Goal: Find specific page/section: Find specific page/section

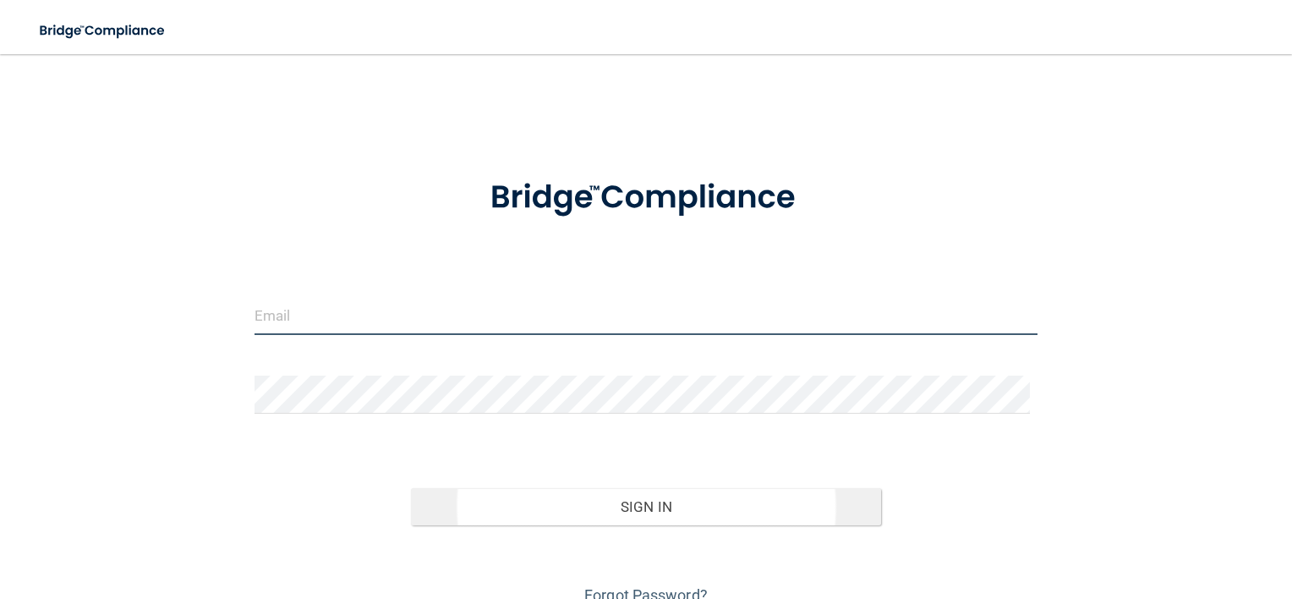
type input "[EMAIL_ADDRESS][DOMAIN_NAME]"
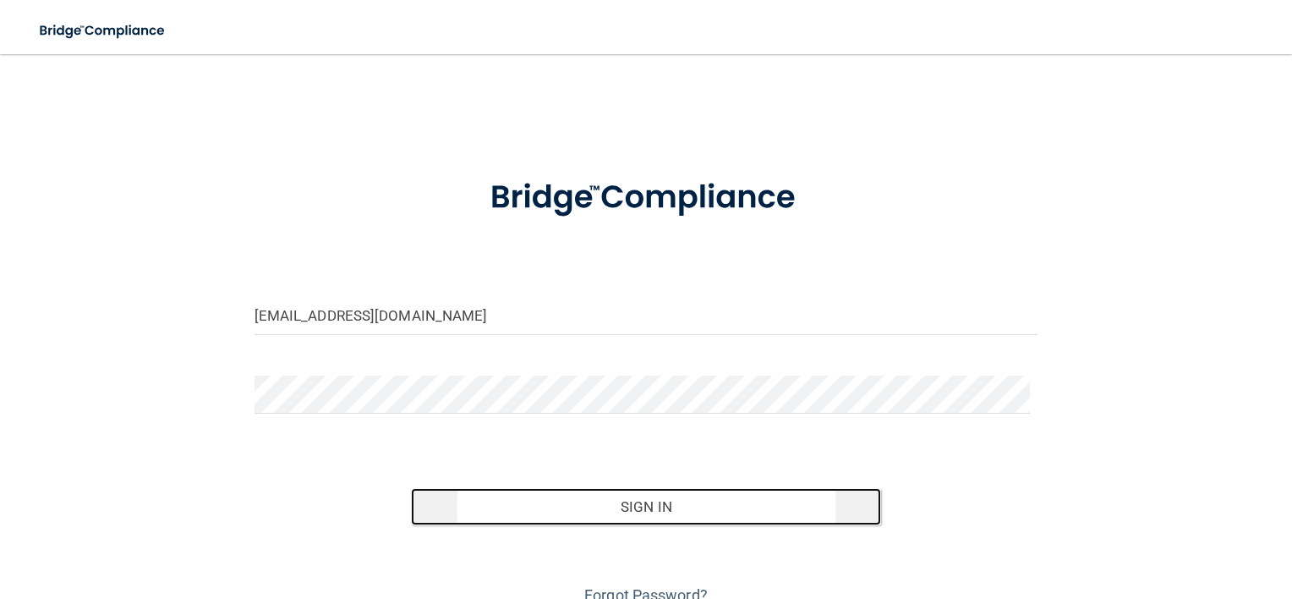
click at [654, 511] on button "Sign In" at bounding box center [646, 506] width 470 height 37
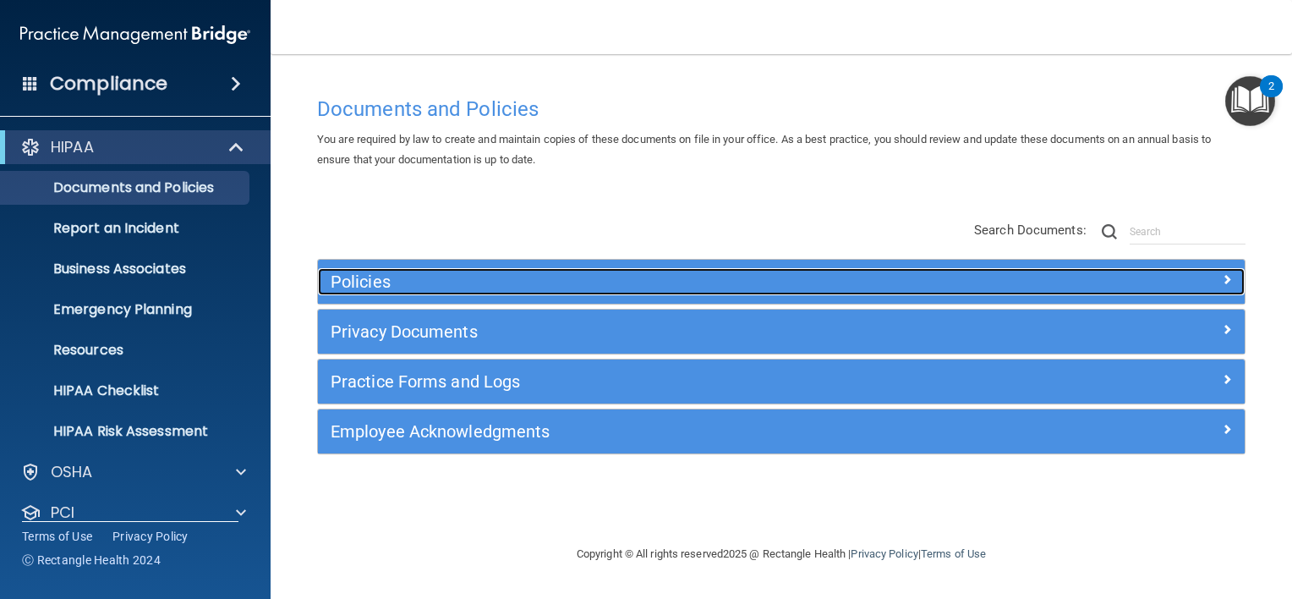
click at [335, 272] on h5 "Policies" at bounding box center [666, 281] width 670 height 19
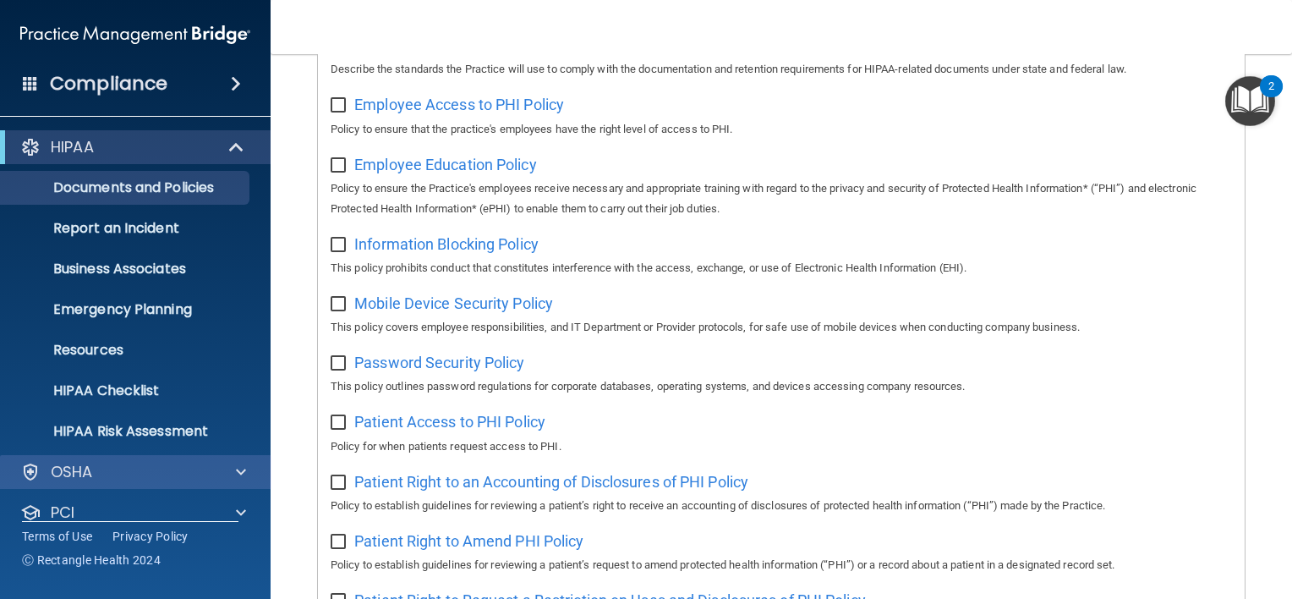
scroll to position [85, 0]
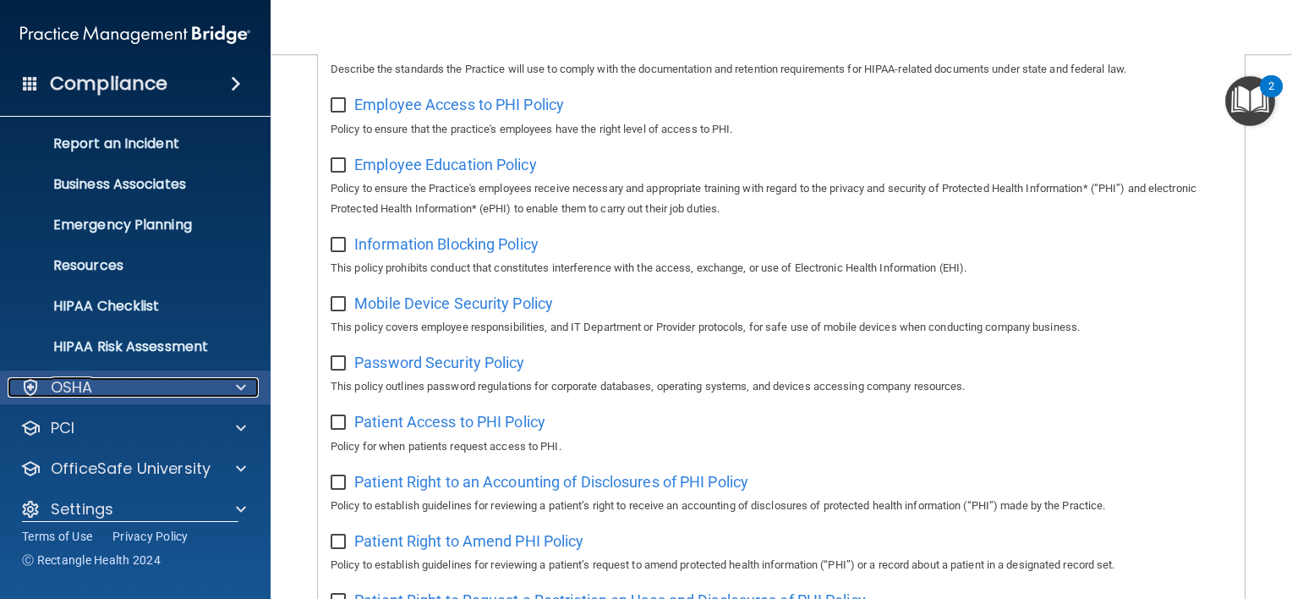
click at [152, 385] on div "OSHA" at bounding box center [113, 387] width 210 height 20
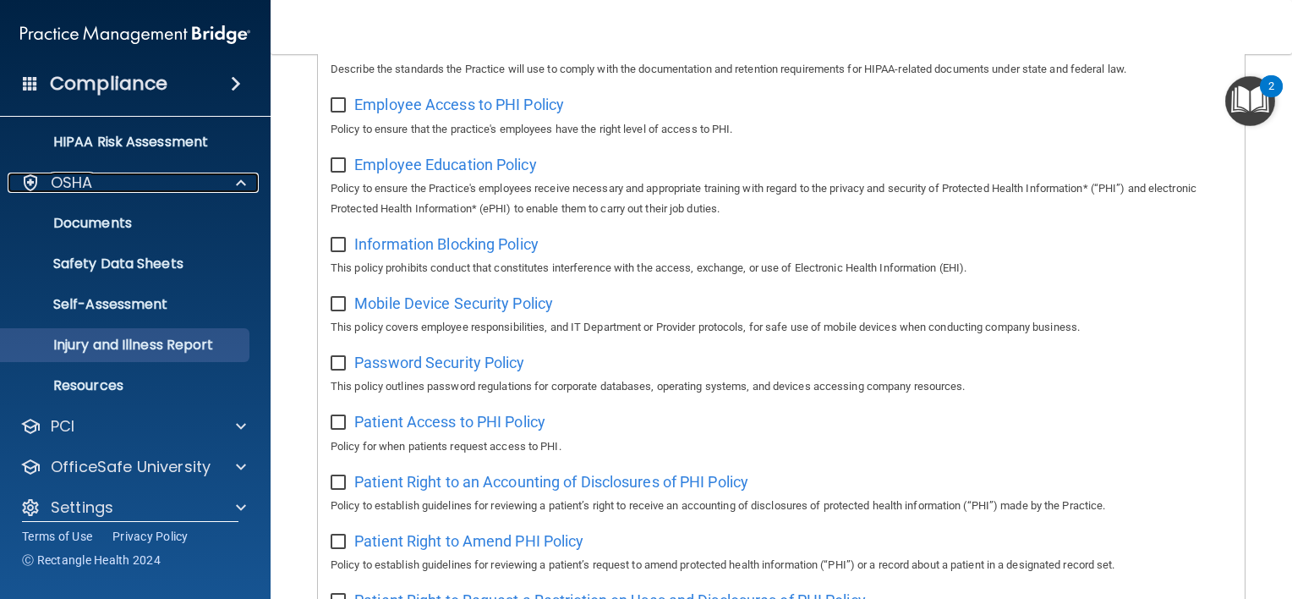
scroll to position [305, 0]
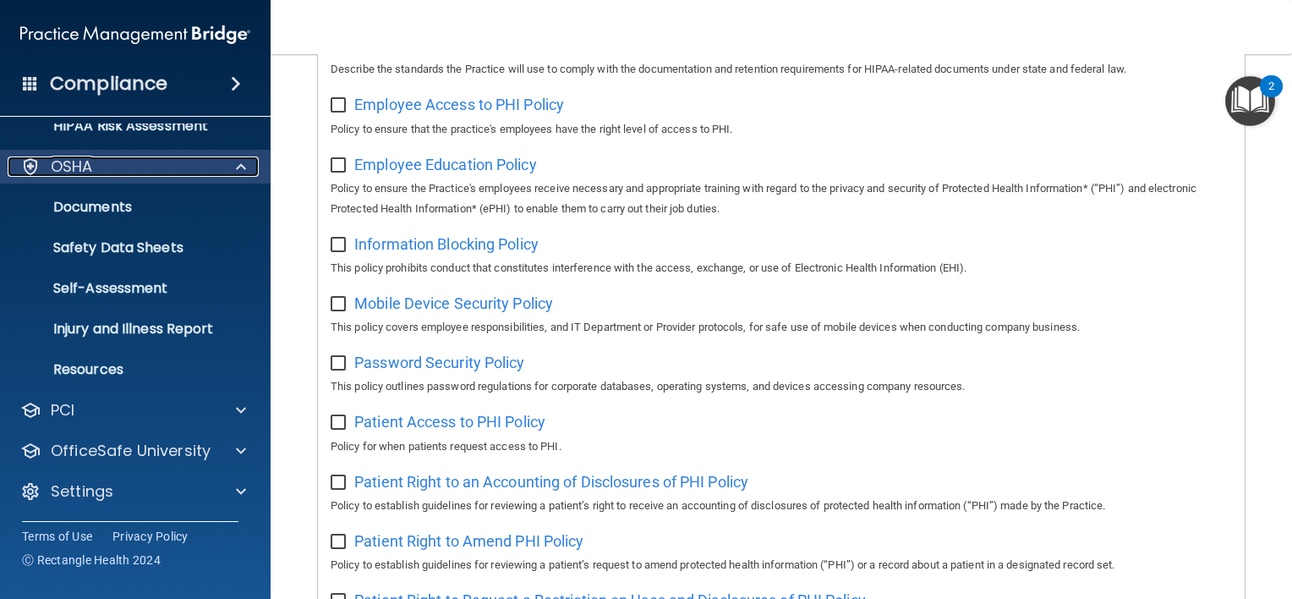
click at [122, 165] on div "OSHA" at bounding box center [113, 166] width 210 height 20
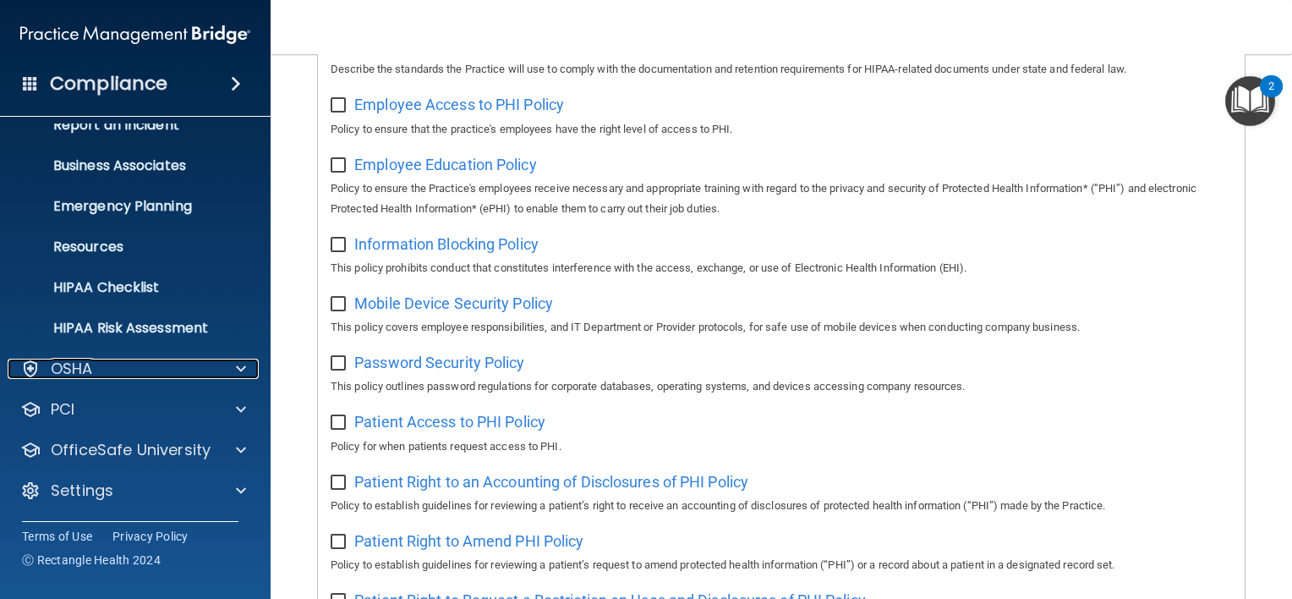
scroll to position [102, 0]
click at [133, 360] on div "OSHA" at bounding box center [113, 369] width 210 height 20
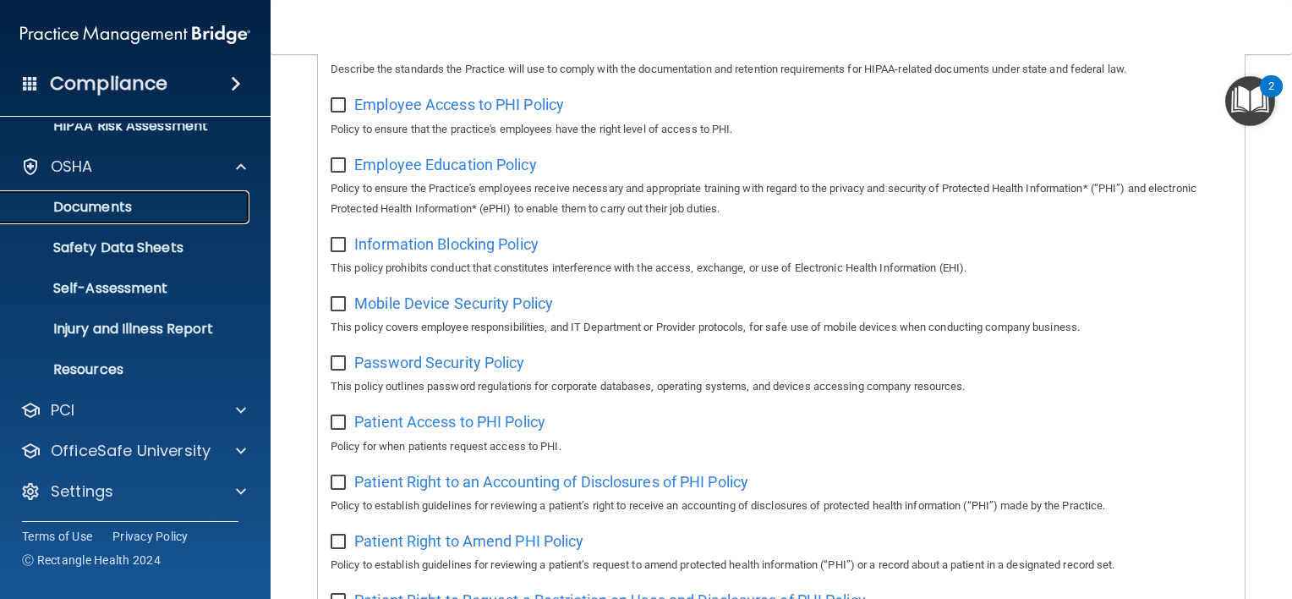
click at [142, 206] on p "Documents" at bounding box center [126, 207] width 231 height 17
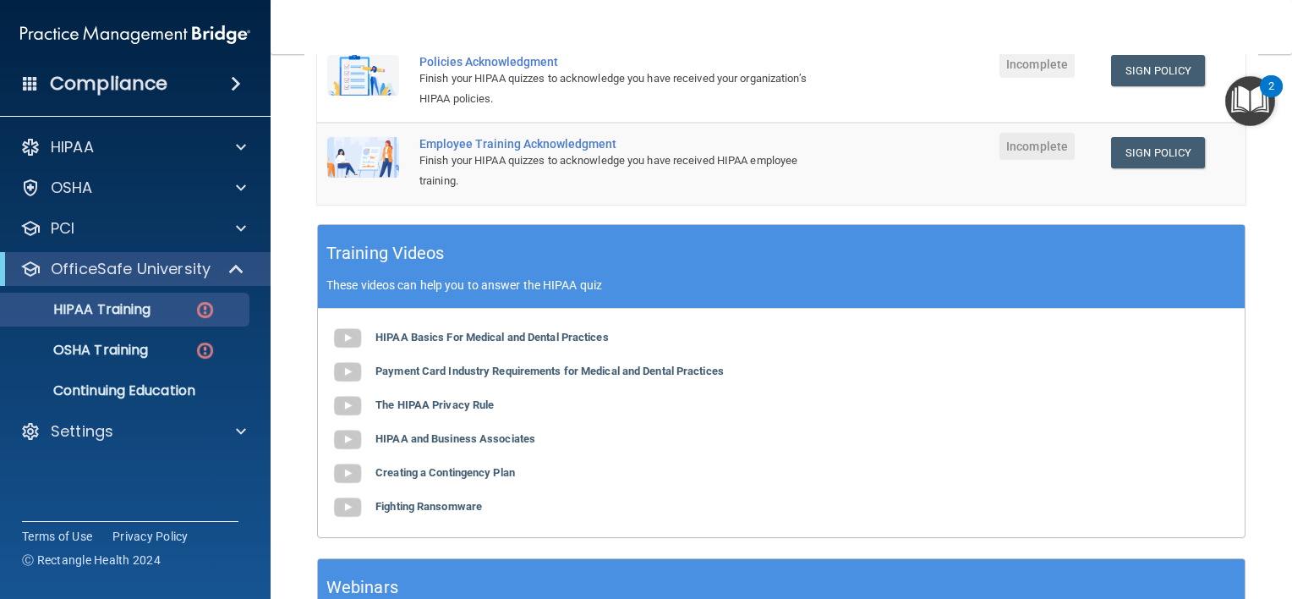
scroll to position [380, 0]
